Goal: Information Seeking & Learning: Learn about a topic

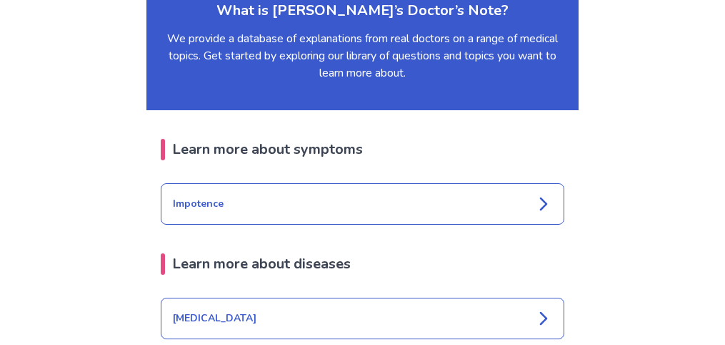
scroll to position [1860, 0]
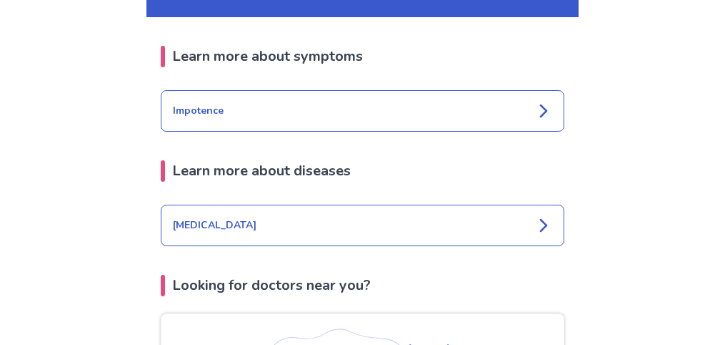
click at [542, 102] on icon at bounding box center [543, 110] width 17 height 17
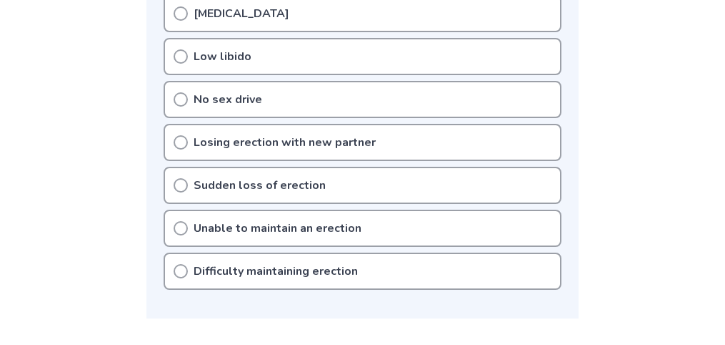
scroll to position [522, 0]
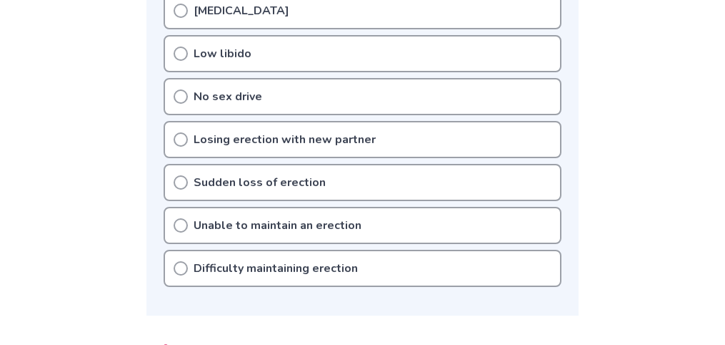
click at [252, 97] on p "No sex drive" at bounding box center [228, 96] width 69 height 17
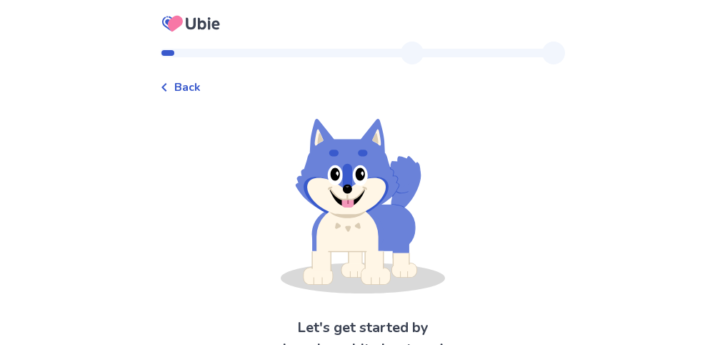
scroll to position [76, 0]
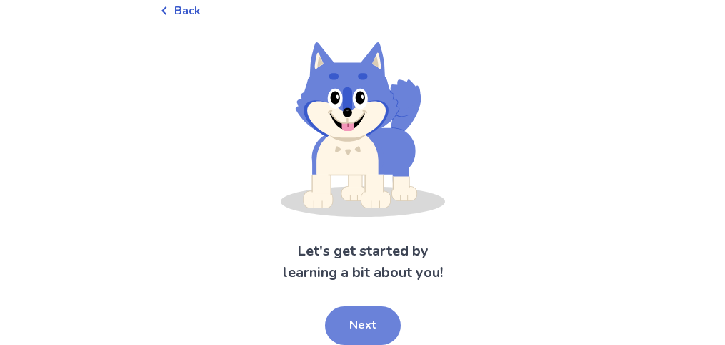
click at [366, 323] on button "Next" at bounding box center [363, 325] width 76 height 39
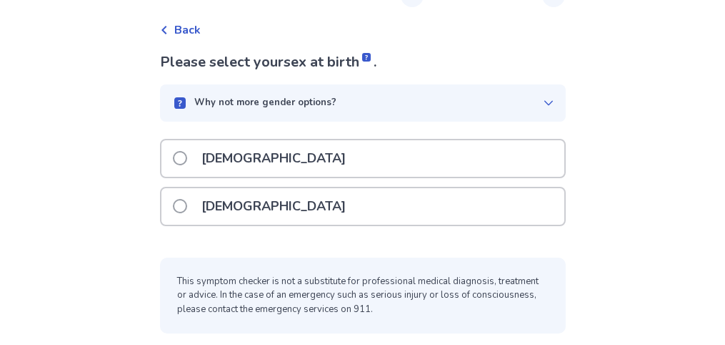
click at [186, 156] on span at bounding box center [180, 158] width 14 height 14
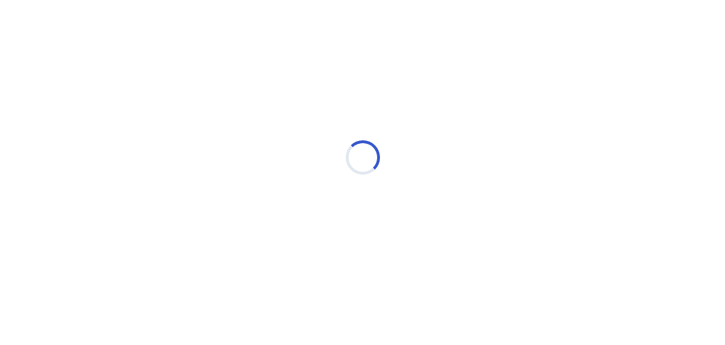
scroll to position [0, 0]
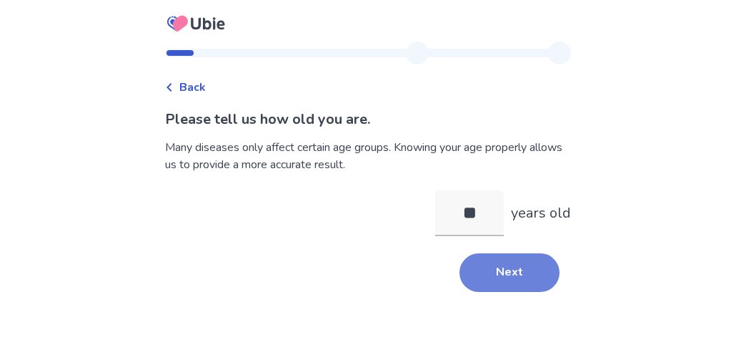
type input "**"
click at [493, 284] on button "Next" at bounding box center [510, 272] width 100 height 39
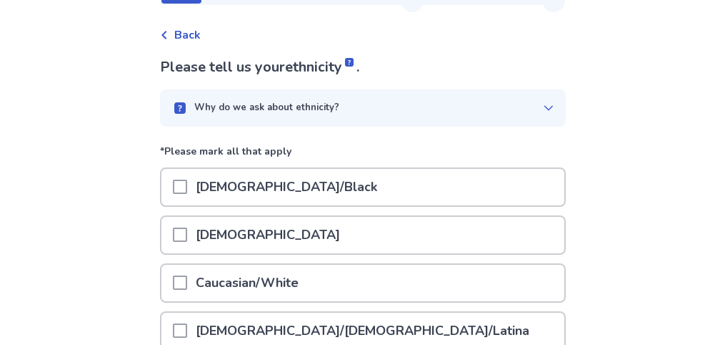
scroll to position [65, 0]
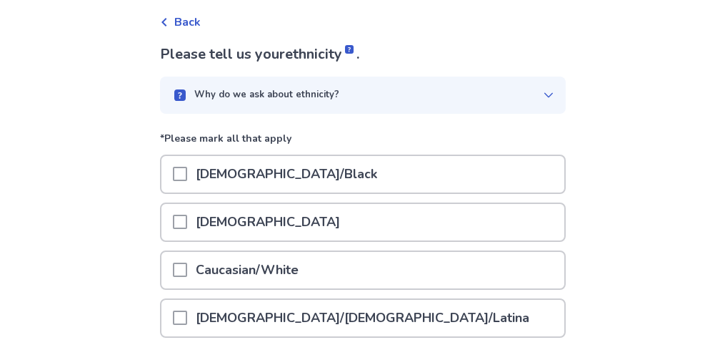
click at [187, 269] on span at bounding box center [180, 269] width 14 height 14
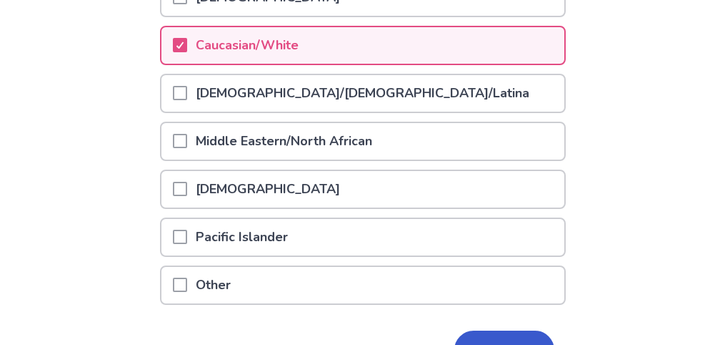
scroll to position [376, 0]
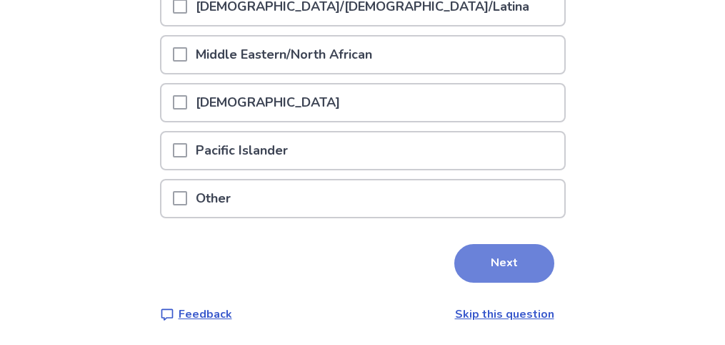
click at [483, 264] on button "Next" at bounding box center [505, 263] width 100 height 39
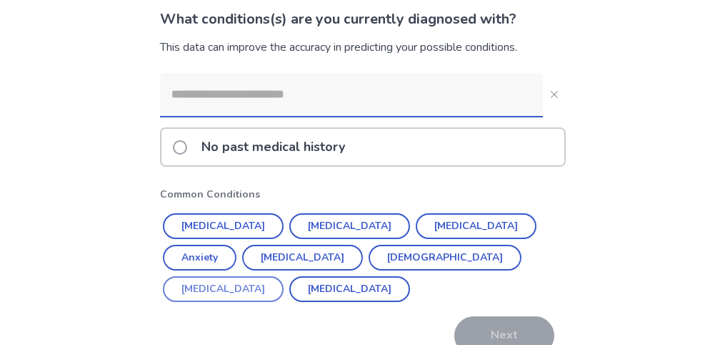
scroll to position [103, 0]
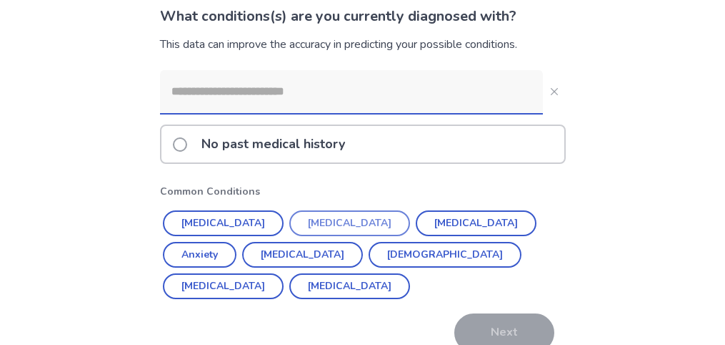
click at [328, 222] on button "[MEDICAL_DATA]" at bounding box center [349, 223] width 121 height 26
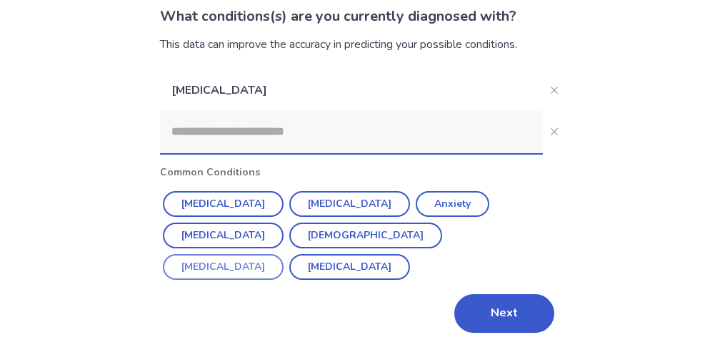
click at [284, 254] on button "[MEDICAL_DATA]" at bounding box center [223, 267] width 121 height 26
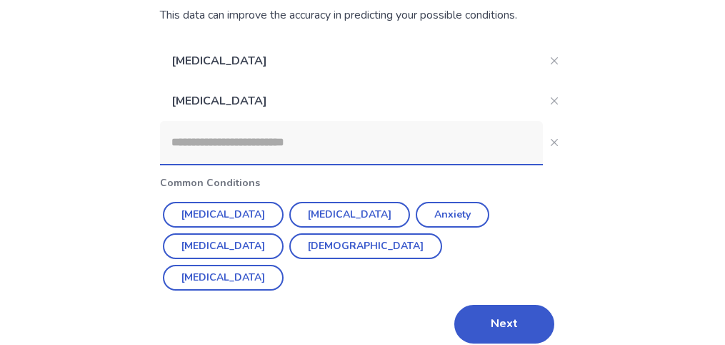
scroll to position [148, 0]
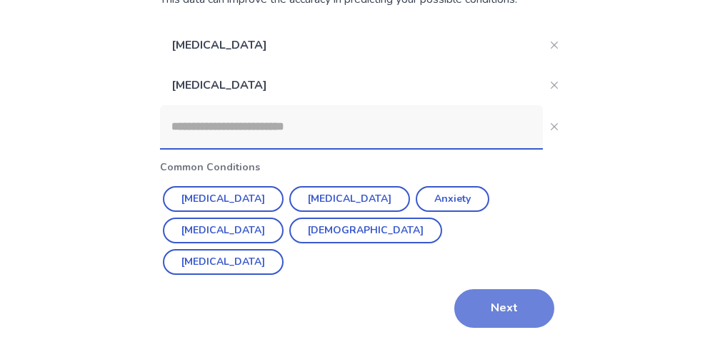
click at [500, 307] on button "Next" at bounding box center [505, 308] width 100 height 39
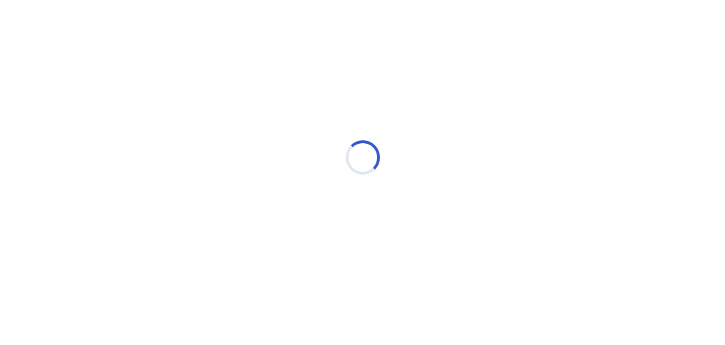
scroll to position [0, 0]
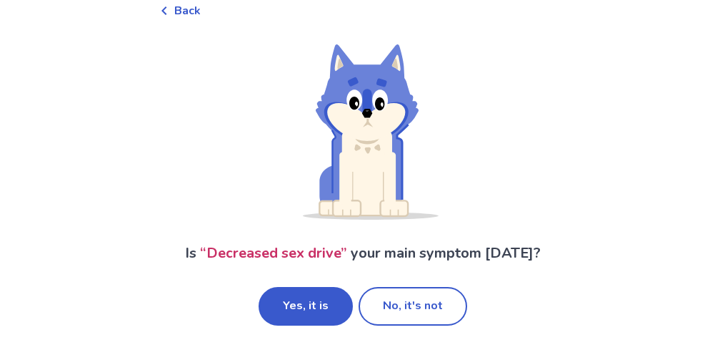
scroll to position [80, 0]
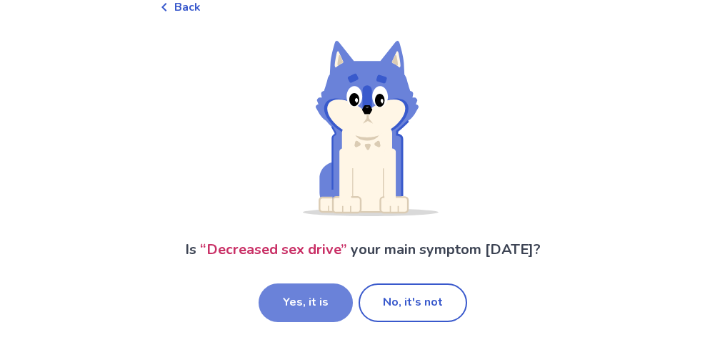
click at [312, 297] on button "Yes, it is" at bounding box center [306, 302] width 94 height 39
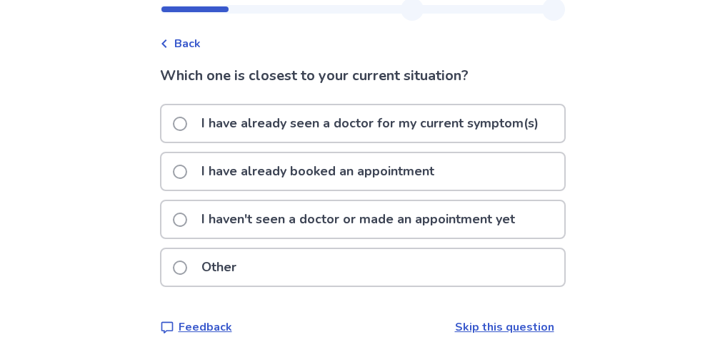
scroll to position [46, 0]
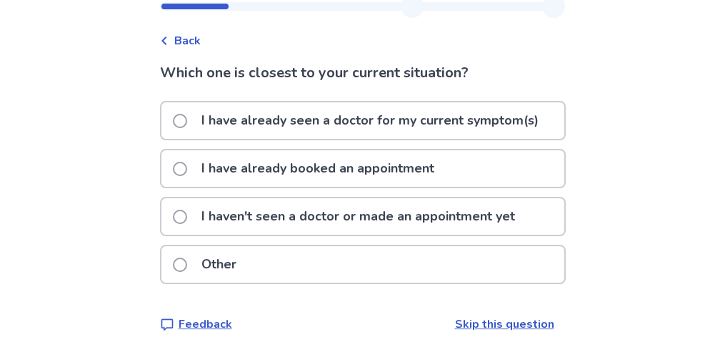
click at [187, 214] on span at bounding box center [180, 216] width 14 height 14
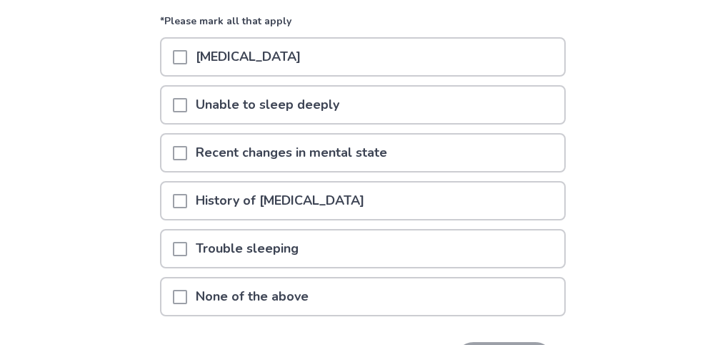
scroll to position [167, 0]
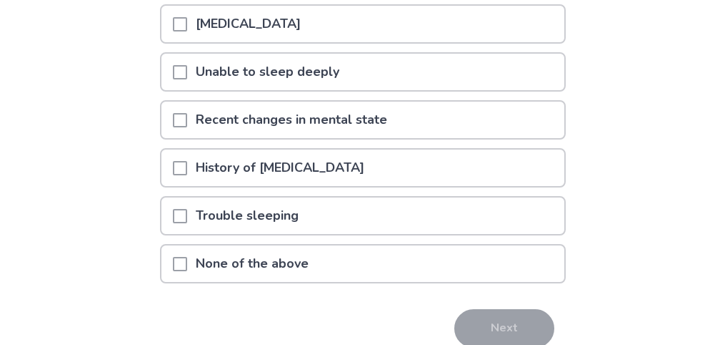
click at [182, 210] on span at bounding box center [180, 216] width 14 height 14
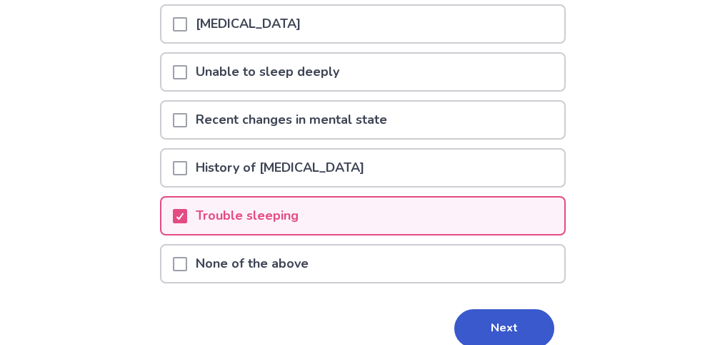
click at [497, 327] on button "Next" at bounding box center [505, 328] width 100 height 39
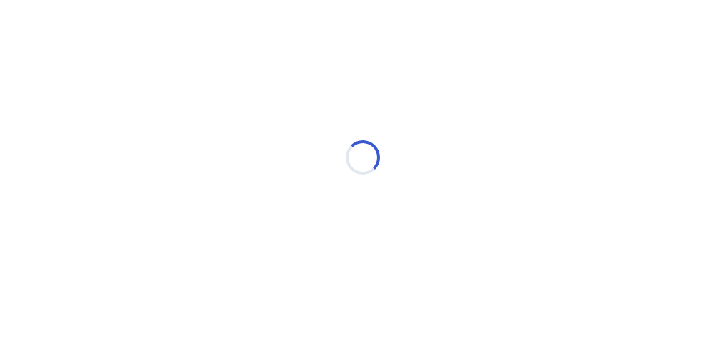
scroll to position [0, 0]
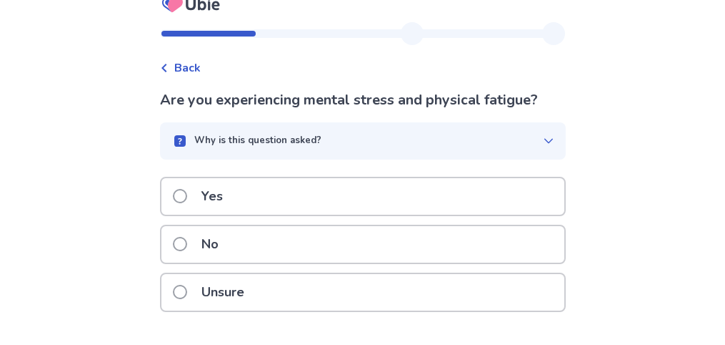
scroll to position [57, 0]
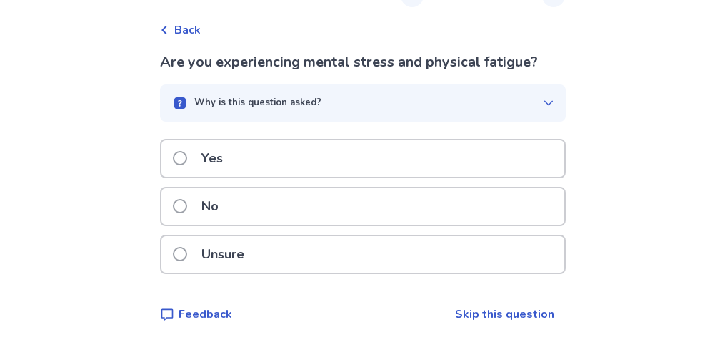
click at [187, 257] on span at bounding box center [180, 254] width 14 height 14
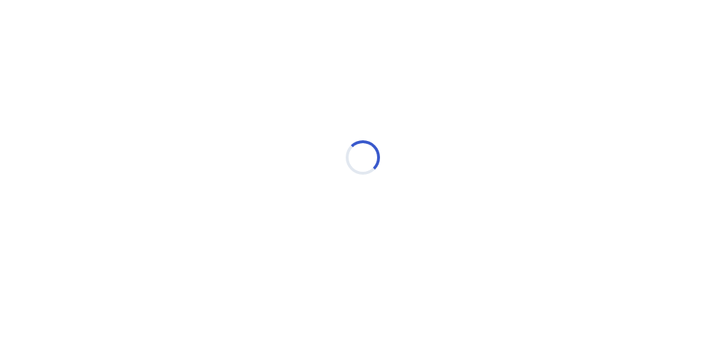
scroll to position [0, 0]
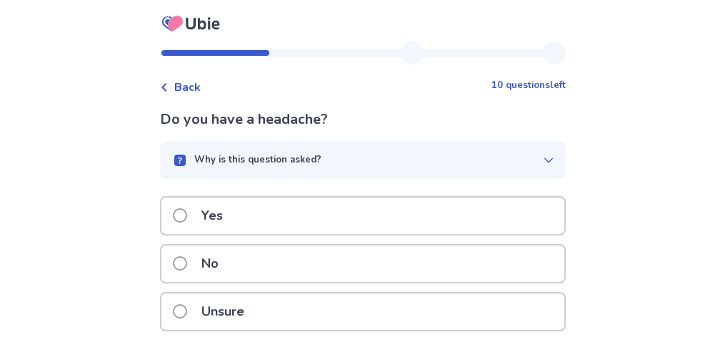
click at [187, 259] on span at bounding box center [180, 263] width 14 height 14
click at [187, 267] on span at bounding box center [180, 263] width 14 height 14
click at [187, 210] on span at bounding box center [180, 215] width 14 height 14
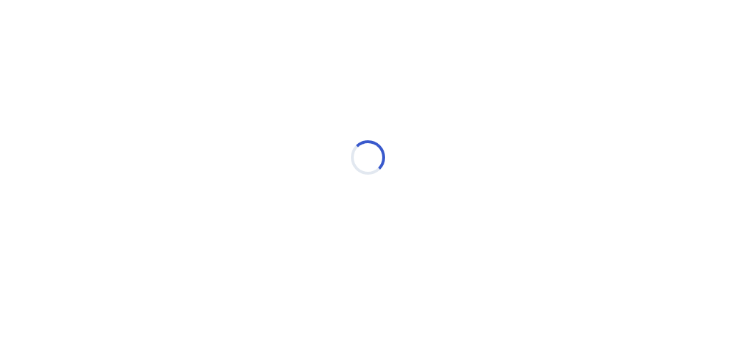
select select "*"
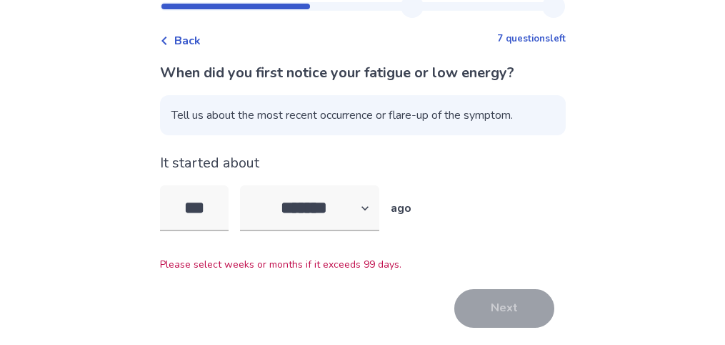
scroll to position [69, 0]
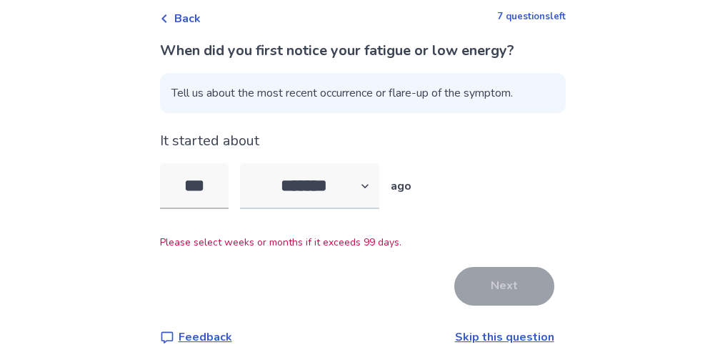
type input "***"
select select "*"
click at [238, 183] on div "*** ******* ****** ******* ******** ******* ago" at bounding box center [363, 192] width 406 height 59
click at [221, 184] on input "***" at bounding box center [194, 186] width 69 height 46
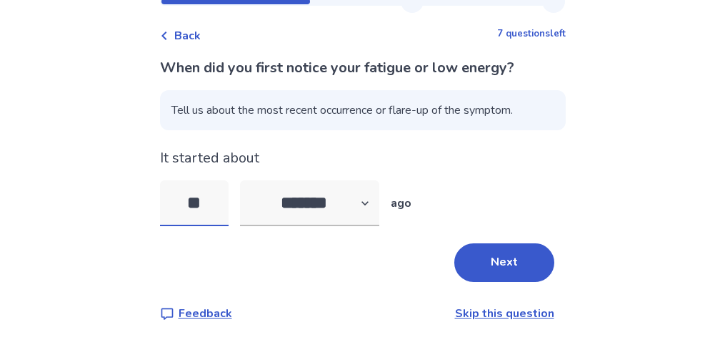
type input "*"
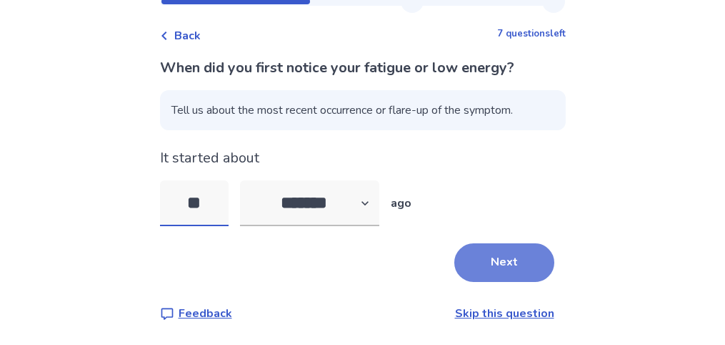
type input "**"
click at [495, 257] on button "Next" at bounding box center [505, 262] width 100 height 39
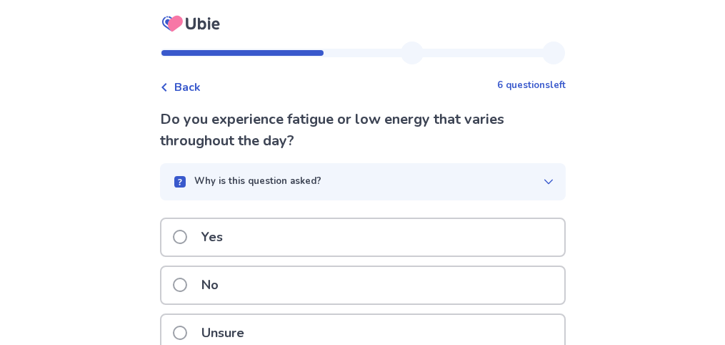
click at [186, 236] on span at bounding box center [180, 236] width 14 height 14
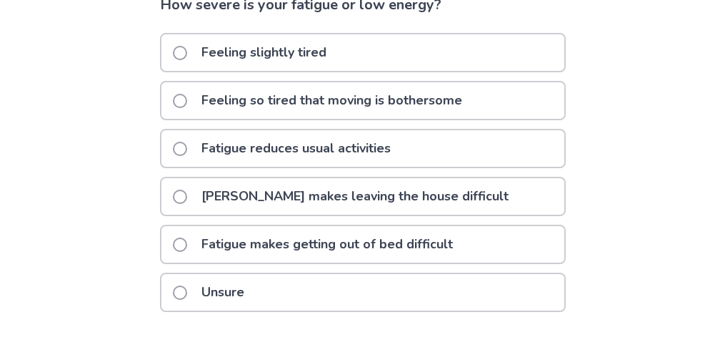
scroll to position [153, 0]
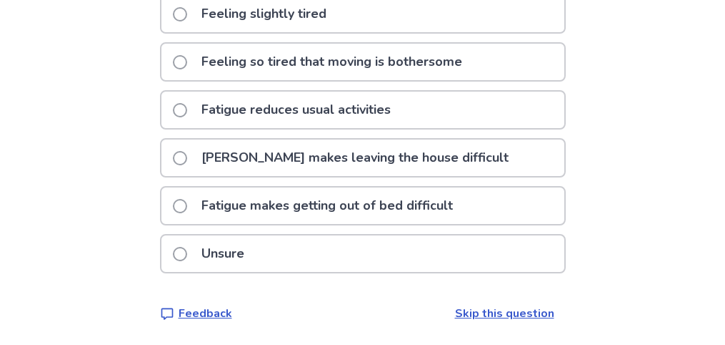
click at [187, 109] on span at bounding box center [180, 110] width 14 height 14
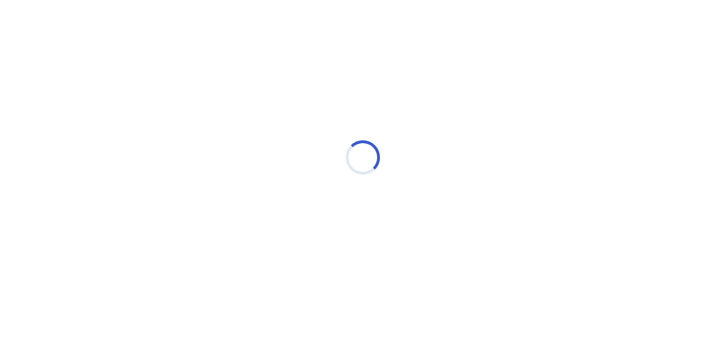
scroll to position [0, 0]
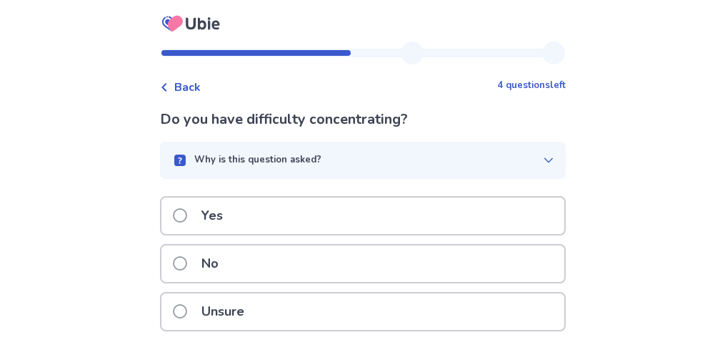
click at [184, 261] on span at bounding box center [180, 263] width 14 height 14
click at [194, 256] on label "No" at bounding box center [200, 263] width 54 height 36
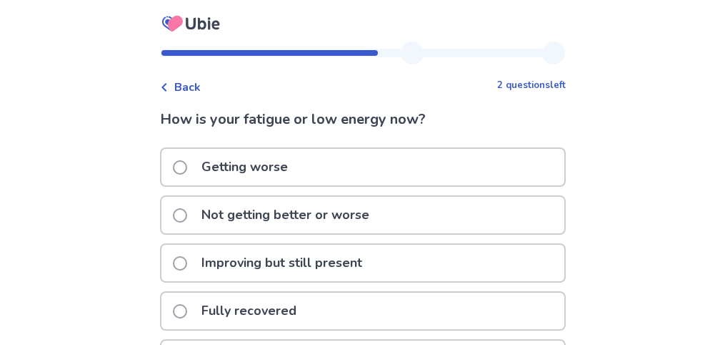
click at [187, 261] on span at bounding box center [180, 263] width 14 height 14
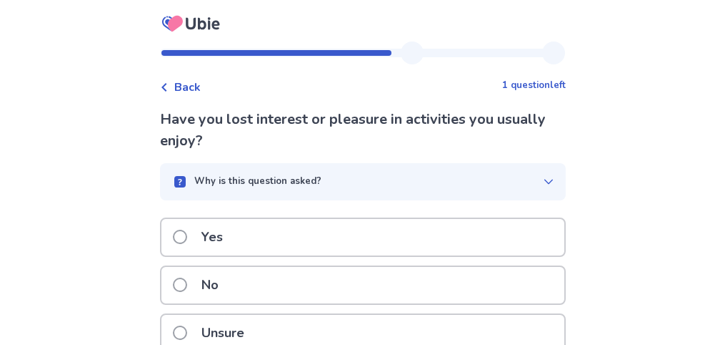
click at [187, 238] on span at bounding box center [180, 236] width 14 height 14
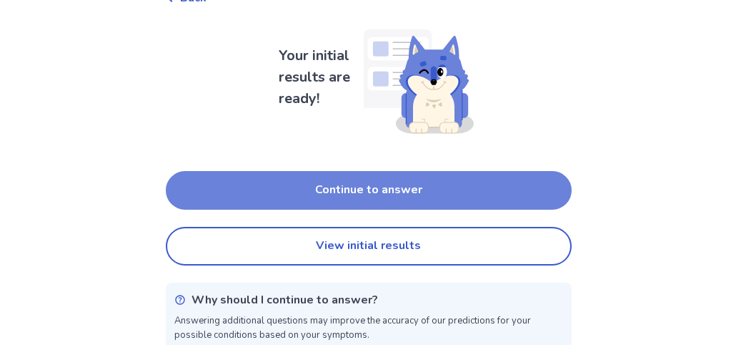
scroll to position [92, 0]
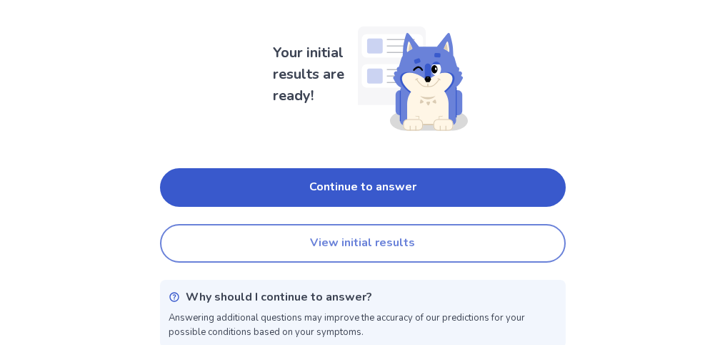
click at [330, 243] on button "View initial results" at bounding box center [363, 243] width 406 height 39
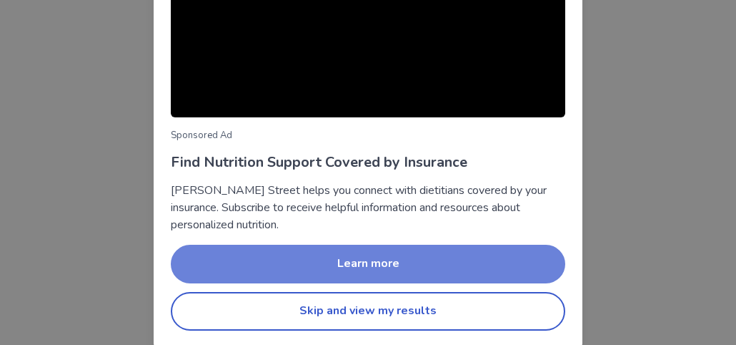
scroll to position [249, 0]
